Goal: Information Seeking & Learning: Learn about a topic

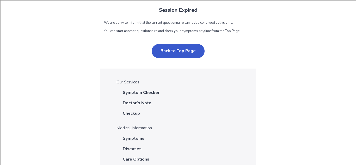
scroll to position [27, 0]
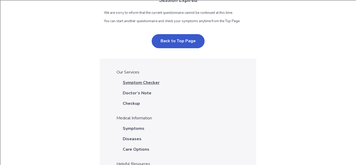
click at [136, 86] on span "Symptom Checker" at bounding box center [141, 82] width 37 height 6
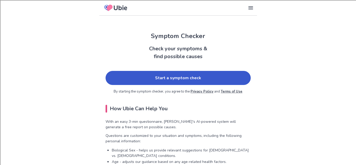
click at [163, 78] on link "Start a symptom check" at bounding box center [178, 78] width 145 height 14
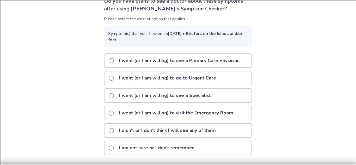
scroll to position [48, 0]
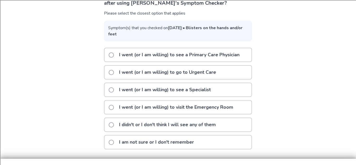
click at [172, 55] on p "I went (or I am willing) to see a Primary Care Physician" at bounding box center [179, 54] width 127 height 13
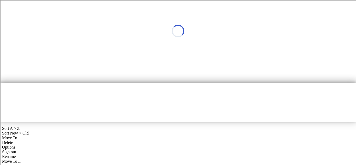
scroll to position [0, 0]
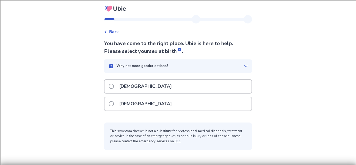
click at [154, 102] on div "Female" at bounding box center [178, 103] width 147 height 13
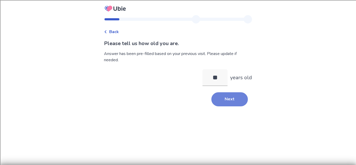
click at [213, 101] on button "Next" at bounding box center [229, 99] width 36 height 14
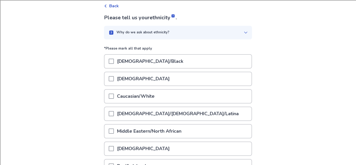
scroll to position [26, 0]
click at [174, 99] on div "Caucasian/White" at bounding box center [178, 95] width 147 height 13
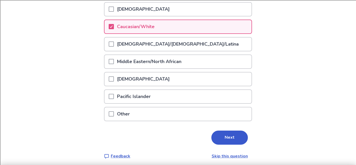
scroll to position [98, 0]
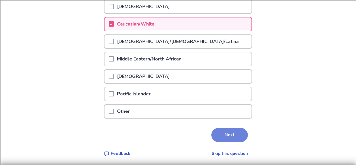
click at [215, 133] on button "Next" at bounding box center [229, 135] width 36 height 14
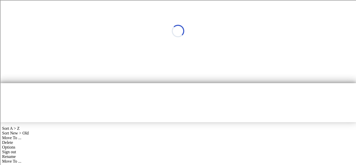
scroll to position [0, 0]
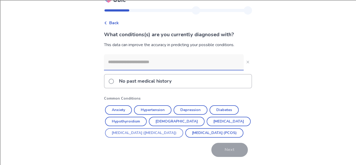
scroll to position [35, 0]
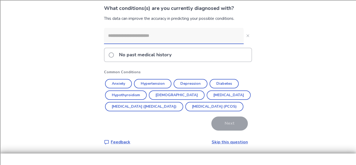
click at [220, 145] on div "What conditions(s) are you currently diagnosed with? This data can improve the …" at bounding box center [178, 74] width 148 height 141
click at [222, 145] on link "Skip this question" at bounding box center [230, 142] width 36 height 6
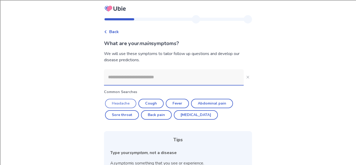
click at [132, 102] on button "Headache" at bounding box center [120, 103] width 31 height 9
type input "********"
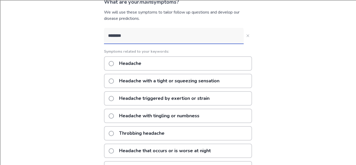
scroll to position [43, 0]
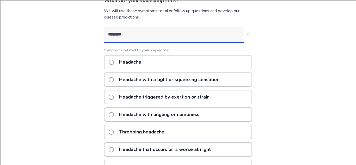
click at [158, 140] on div "Headache Headache with a tight or squeezing sensation Headache triggered by exe…" at bounding box center [178, 144] width 148 height 179
click at [155, 135] on p "Throbbing headache" at bounding box center [142, 131] width 52 height 13
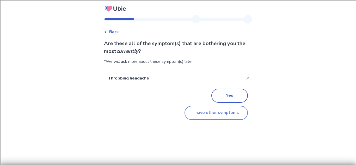
click at [212, 111] on button "I have other symptoms" at bounding box center [216, 113] width 63 height 14
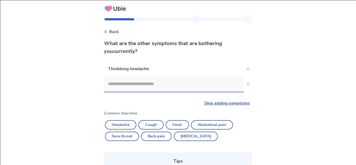
scroll to position [43, 0]
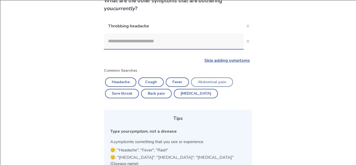
click at [207, 83] on button "Abdominal pain" at bounding box center [212, 81] width 42 height 9
type input "**********"
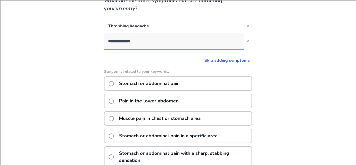
click at [207, 83] on div "Stomach or abdominal pain" at bounding box center [178, 83] width 148 height 14
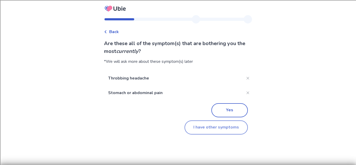
click at [213, 127] on button "I have other symptoms" at bounding box center [216, 127] width 63 height 14
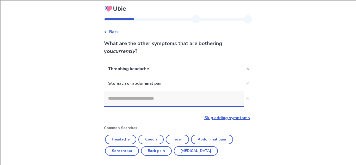
scroll to position [43, 0]
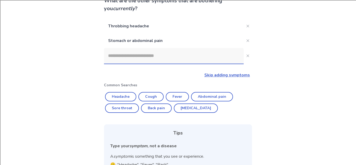
click at [183, 61] on input at bounding box center [174, 56] width 140 height 16
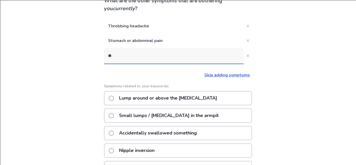
scroll to position [0, 0]
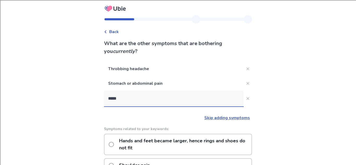
type input "******"
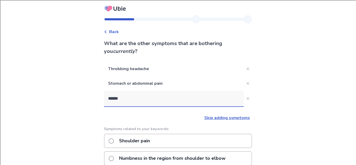
click at [168, 139] on div "Shoulder pain" at bounding box center [178, 141] width 148 height 14
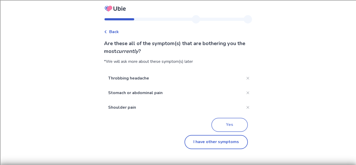
click at [225, 127] on button "Yes" at bounding box center [229, 125] width 36 height 14
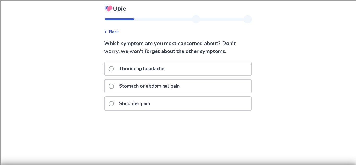
click at [181, 66] on div "Throbbing headache" at bounding box center [178, 68] width 147 height 13
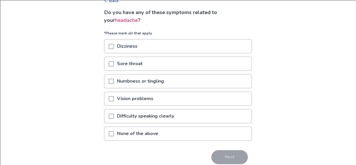
scroll to position [32, 0]
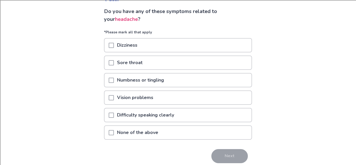
click at [149, 133] on p "None of the above" at bounding box center [137, 132] width 47 height 13
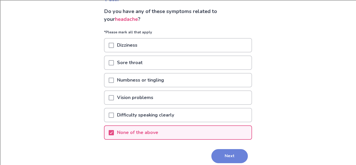
click at [229, 161] on button "Next" at bounding box center [229, 156] width 36 height 14
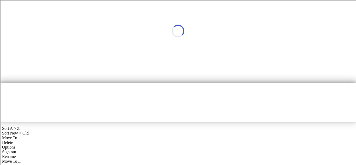
scroll to position [0, 0]
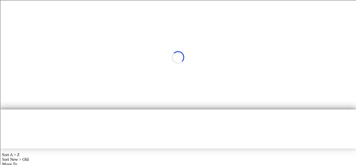
select select "*"
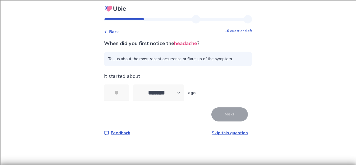
type input "*"
click at [230, 118] on button "Next" at bounding box center [229, 114] width 36 height 14
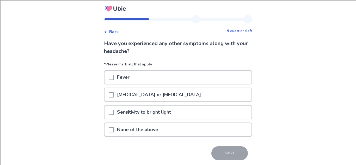
click at [126, 93] on p "[MEDICAL_DATA] or [MEDICAL_DATA]" at bounding box center [159, 94] width 90 height 13
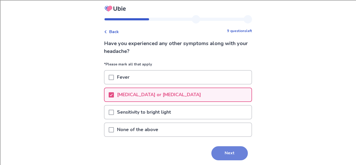
click at [239, 156] on button "Next" at bounding box center [229, 153] width 36 height 14
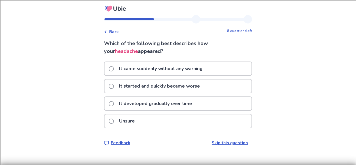
click at [158, 69] on p "It came suddenly without any warning" at bounding box center [161, 68] width 90 height 13
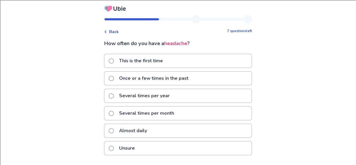
click at [168, 82] on p "Once or a few times in the past" at bounding box center [154, 78] width 76 height 13
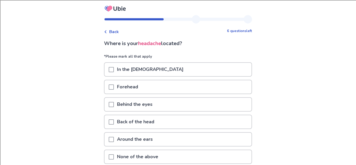
click at [167, 80] on div "Forehead" at bounding box center [178, 86] width 147 height 13
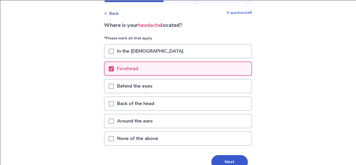
scroll to position [19, 0]
click at [145, 63] on div "Forehead" at bounding box center [178, 68] width 147 height 13
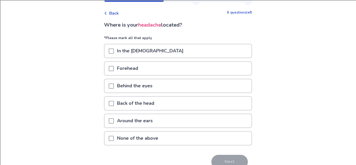
click at [141, 68] on p "Forehead" at bounding box center [127, 68] width 27 height 13
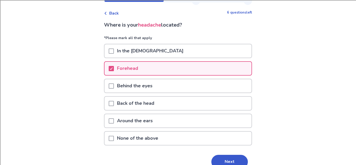
click at [144, 93] on div "Behind the eyes" at bounding box center [178, 87] width 148 height 17
click at [139, 84] on p "Behind the eyes" at bounding box center [135, 85] width 42 height 13
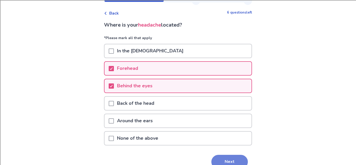
click at [231, 163] on button "Next" at bounding box center [229, 162] width 36 height 14
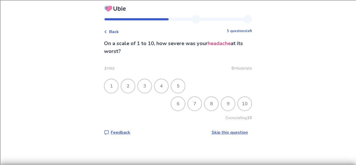
click at [208, 107] on div "8" at bounding box center [212, 104] width 14 height 14
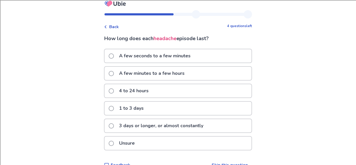
scroll to position [6, 0]
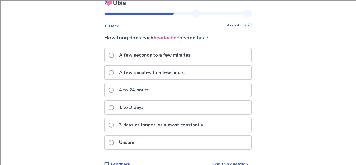
click at [161, 89] on div "4 to 24 hours" at bounding box center [178, 89] width 147 height 13
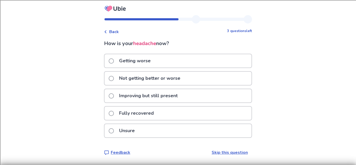
click at [135, 66] on p "Getting worse" at bounding box center [135, 60] width 38 height 13
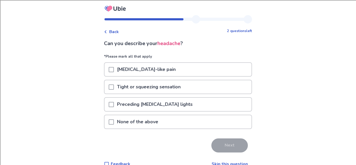
click at [149, 104] on p "Preceding [MEDICAL_DATA] lights" at bounding box center [155, 104] width 82 height 13
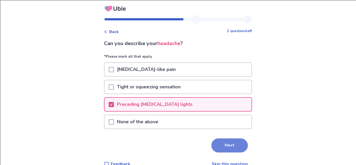
click at [221, 143] on button "Next" at bounding box center [229, 145] width 36 height 14
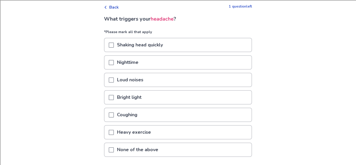
scroll to position [23, 0]
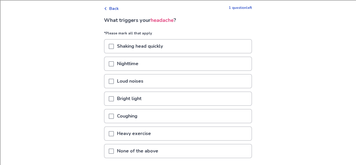
click at [112, 47] on span at bounding box center [111, 46] width 5 height 5
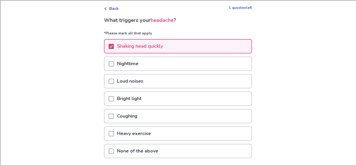
scroll to position [63, 0]
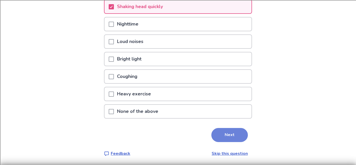
click at [228, 138] on button "Next" at bounding box center [229, 135] width 36 height 14
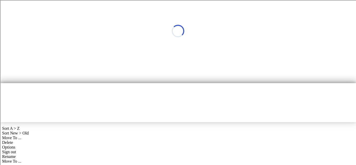
scroll to position [0, 0]
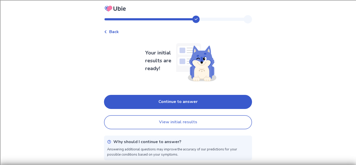
click at [202, 123] on button "View initial results" at bounding box center [178, 122] width 148 height 14
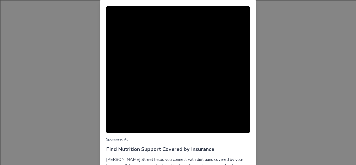
scroll to position [52, 0]
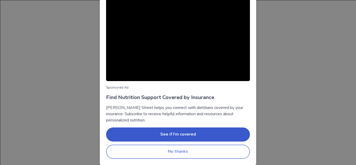
click at [180, 153] on button "No thanks" at bounding box center [178, 152] width 144 height 14
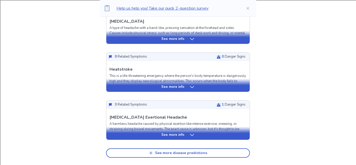
scroll to position [209, 0]
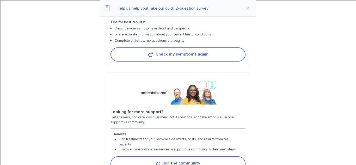
scroll to position [915, 0]
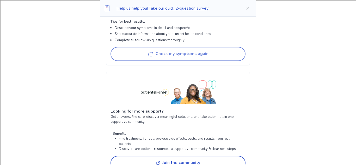
click at [145, 61] on button "Check my symptoms again" at bounding box center [177, 54] width 135 height 14
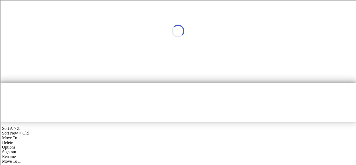
scroll to position [0, 0]
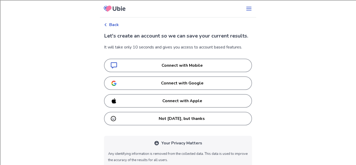
click at [117, 5] on icon at bounding box center [115, 8] width 26 height 13
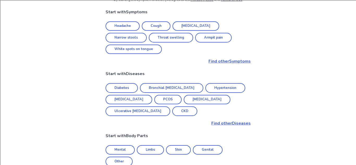
scroll to position [150, 0]
click at [127, 26] on link "Headache" at bounding box center [123, 26] width 34 height 10
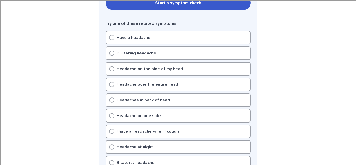
scroll to position [126, 0]
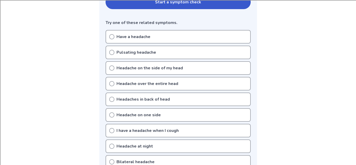
click at [123, 37] on p "Have a headache" at bounding box center [133, 37] width 34 height 6
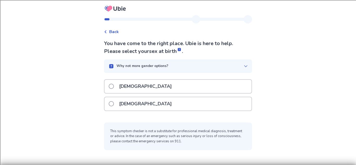
click at [165, 99] on div "[DEMOGRAPHIC_DATA]" at bounding box center [178, 103] width 147 height 13
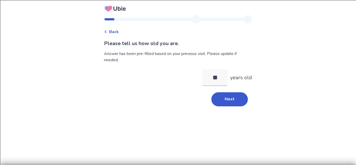
click at [226, 107] on div "Back Please tell us how old you are. Answer has been pre-filled based on your p…" at bounding box center [178, 63] width 156 height 96
click at [226, 105] on button "Next" at bounding box center [229, 99] width 36 height 14
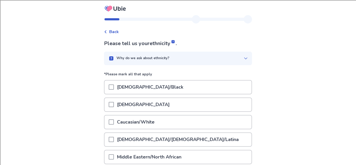
scroll to position [36, 0]
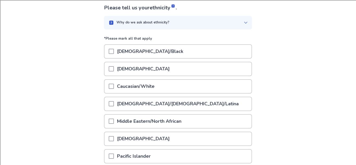
click at [145, 87] on p "Caucasian/White" at bounding box center [136, 86] width 44 height 13
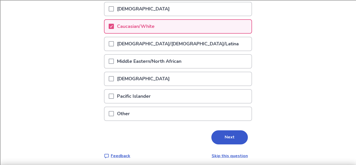
scroll to position [98, 0]
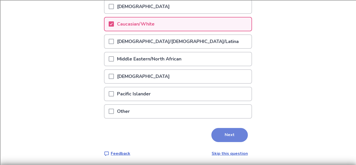
click at [226, 137] on button "Next" at bounding box center [229, 135] width 36 height 14
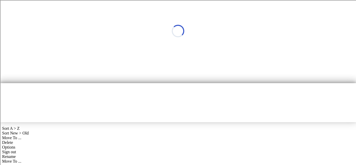
scroll to position [0, 0]
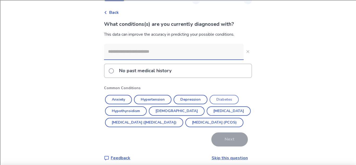
scroll to position [35, 0]
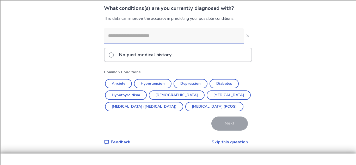
click at [218, 145] on link "Skip this question" at bounding box center [230, 142] width 36 height 6
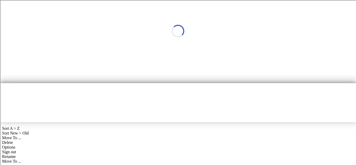
scroll to position [0, 0]
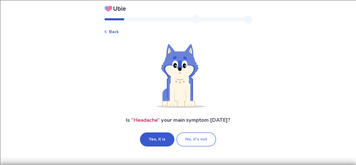
click at [180, 143] on button "No, it's not" at bounding box center [196, 139] width 40 height 14
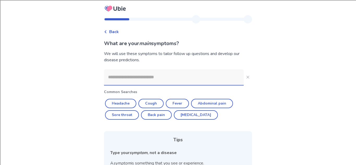
click at [147, 73] on input at bounding box center [174, 77] width 140 height 16
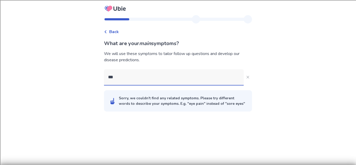
type input "****"
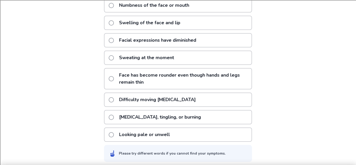
scroll to position [136, 0]
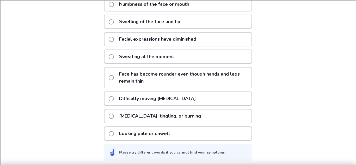
click at [148, 118] on p "[MEDICAL_DATA], tingling, or burning" at bounding box center [160, 115] width 88 height 13
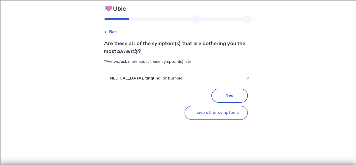
click at [213, 114] on button "I have other symptoms" at bounding box center [216, 113] width 63 height 14
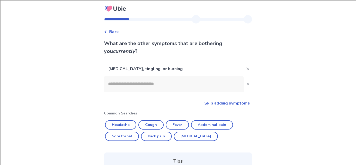
scroll to position [84, 0]
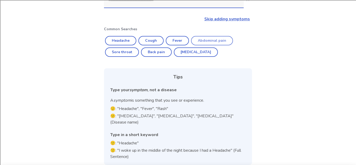
click at [202, 40] on button "Abdominal pain" at bounding box center [212, 40] width 42 height 9
type input "**********"
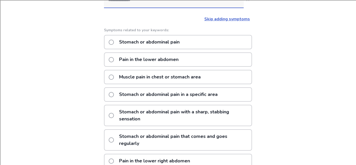
click at [175, 42] on p "Stomach or abdominal pain" at bounding box center [149, 41] width 67 height 13
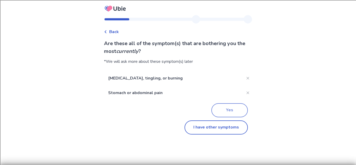
click at [220, 113] on button "Yes" at bounding box center [229, 110] width 36 height 14
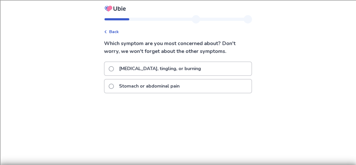
click at [112, 32] on span "Back" at bounding box center [114, 32] width 10 height 6
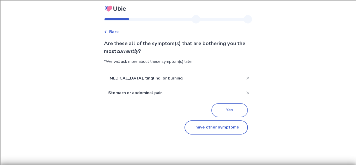
click at [221, 107] on button "Yes" at bounding box center [229, 110] width 36 height 14
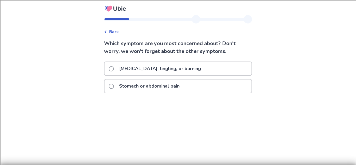
click at [107, 33] on icon at bounding box center [105, 31] width 3 height 3
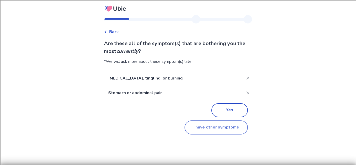
click at [204, 123] on button "I have other symptoms" at bounding box center [216, 127] width 63 height 14
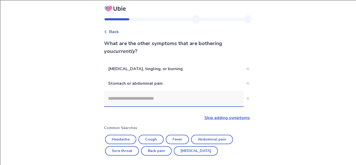
scroll to position [84, 0]
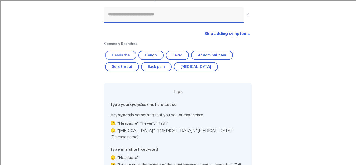
click at [120, 51] on button "Headache" at bounding box center [120, 55] width 31 height 9
type input "********"
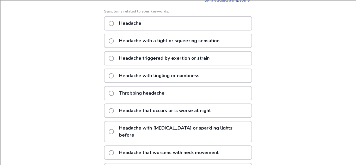
scroll to position [102, 0]
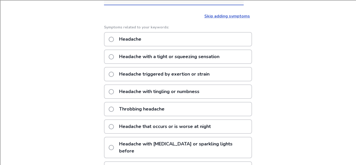
click at [139, 110] on p "Throbbing headache" at bounding box center [142, 108] width 52 height 13
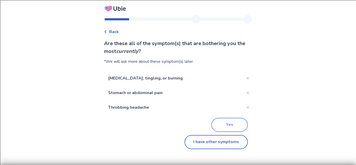
click at [216, 129] on button "Yes" at bounding box center [229, 125] width 36 height 14
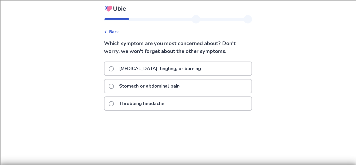
click at [151, 106] on p "Throbbing headache" at bounding box center [142, 103] width 52 height 13
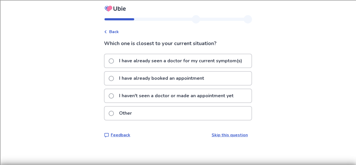
click at [136, 97] on p "I haven't seen a doctor or made an appointment yet" at bounding box center [176, 95] width 121 height 13
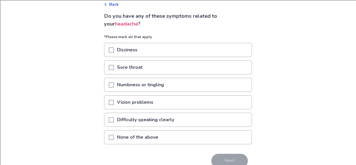
scroll to position [29, 0]
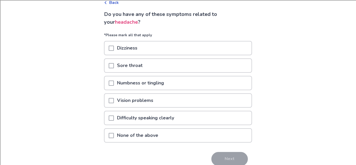
click at [140, 134] on p "None of the above" at bounding box center [137, 135] width 47 height 13
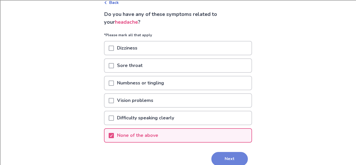
click at [215, 160] on button "Next" at bounding box center [229, 159] width 36 height 14
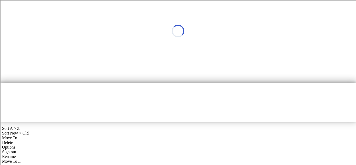
scroll to position [0, 0]
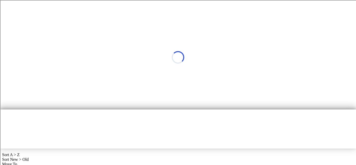
select select "*"
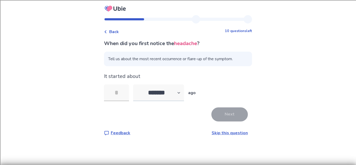
type input "*"
click at [231, 116] on button "Next" at bounding box center [229, 114] width 36 height 14
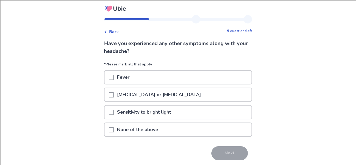
click at [119, 94] on p "[MEDICAL_DATA] or [MEDICAL_DATA]" at bounding box center [159, 94] width 90 height 13
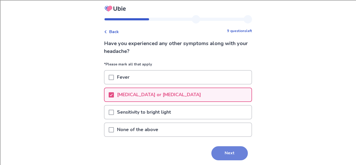
click at [228, 150] on button "Next" at bounding box center [229, 153] width 36 height 14
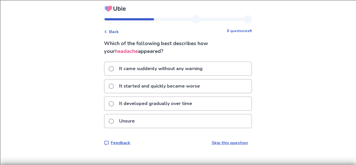
click at [169, 66] on p "It came suddenly without any warning" at bounding box center [161, 68] width 90 height 13
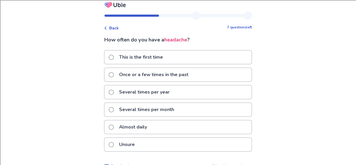
scroll to position [5, 0]
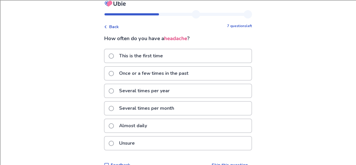
click at [154, 73] on p "Once or a few times in the past" at bounding box center [154, 73] width 76 height 13
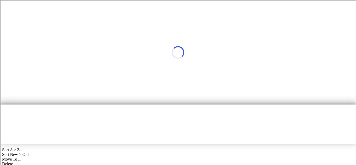
scroll to position [0, 0]
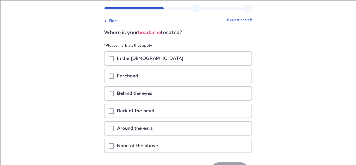
scroll to position [13, 0]
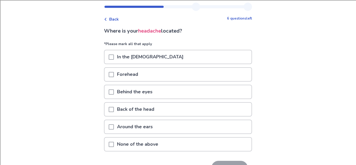
click at [144, 90] on p "Behind the eyes" at bounding box center [135, 91] width 42 height 13
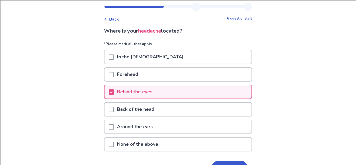
click at [139, 107] on p "Back of the head" at bounding box center [136, 109] width 44 height 13
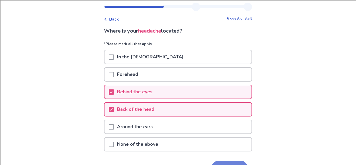
click at [225, 164] on button "Next" at bounding box center [229, 168] width 36 height 14
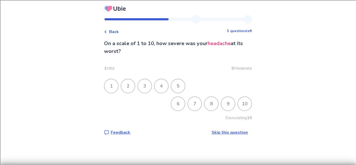
click at [210, 105] on div "8" at bounding box center [212, 104] width 14 height 14
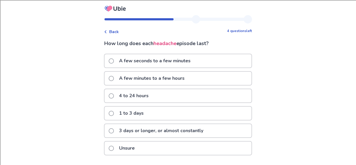
click at [165, 96] on div "4 to 24 hours" at bounding box center [178, 95] width 147 height 13
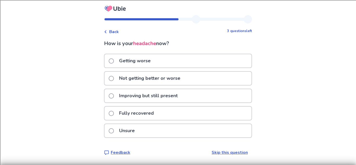
click at [136, 64] on p "Getting worse" at bounding box center [135, 60] width 38 height 13
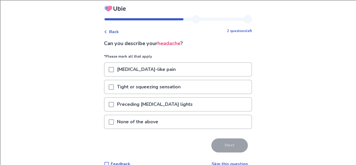
click at [144, 89] on p "Tight or squeezing sensation" at bounding box center [149, 86] width 70 height 13
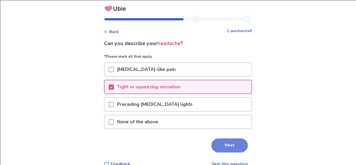
click at [219, 146] on button "Next" at bounding box center [229, 145] width 36 height 14
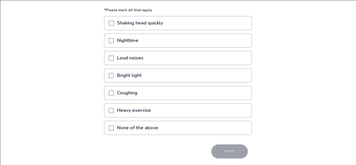
scroll to position [45, 0]
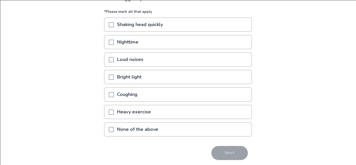
click at [138, 133] on p "None of the above" at bounding box center [137, 129] width 47 height 13
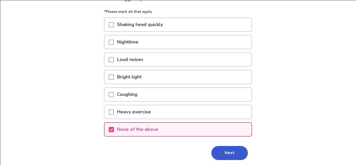
drag, startPoint x: 221, startPoint y: 152, endPoint x: 101, endPoint y: 103, distance: 129.3
click at [101, 103] on div "Back 1 question left What triggers your headache ? *Please mark all that apply …" at bounding box center [178, 69] width 356 height 228
click at [113, 55] on div at bounding box center [111, 59] width 5 height 13
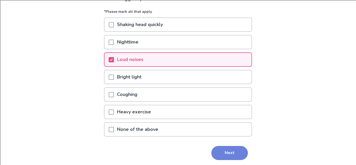
click at [228, 154] on button "Next" at bounding box center [229, 153] width 36 height 14
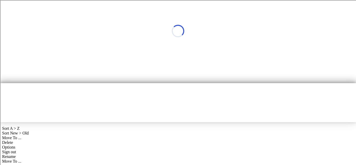
scroll to position [0, 0]
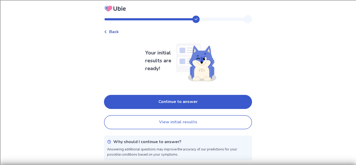
click at [185, 124] on button "View initial results" at bounding box center [178, 122] width 148 height 14
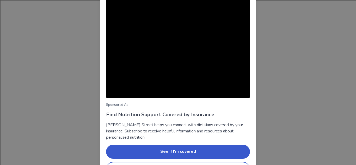
scroll to position [52, 0]
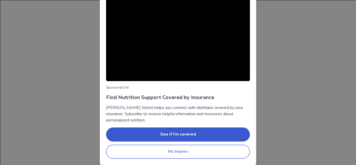
click at [163, 146] on button "No thanks" at bounding box center [178, 152] width 144 height 14
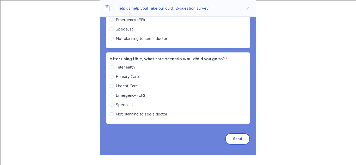
scroll to position [585, 0]
